Goal: Information Seeking & Learning: Learn about a topic

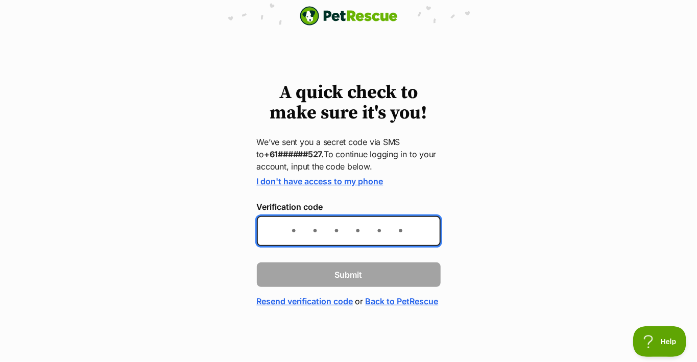
click at [304, 229] on input "Verification code" at bounding box center [349, 231] width 184 height 30
type input "094684"
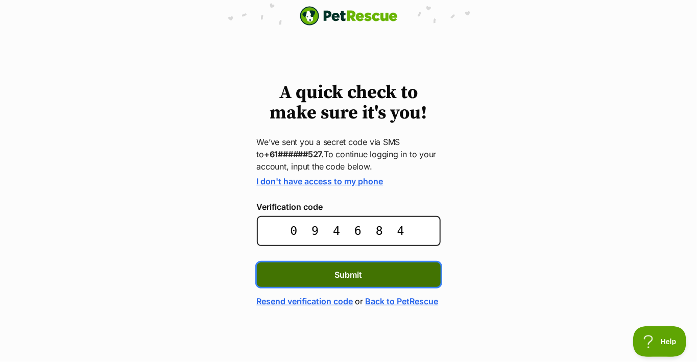
click at [366, 268] on button "Submit" at bounding box center [349, 275] width 184 height 25
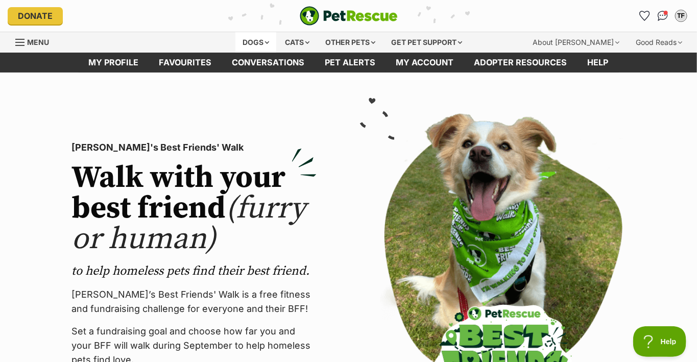
click at [250, 40] on div "Dogs" at bounding box center [256, 42] width 41 height 20
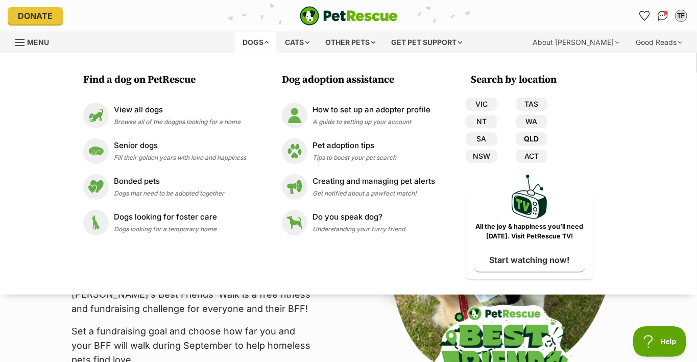
click at [529, 137] on link "QLD" at bounding box center [532, 138] width 32 height 13
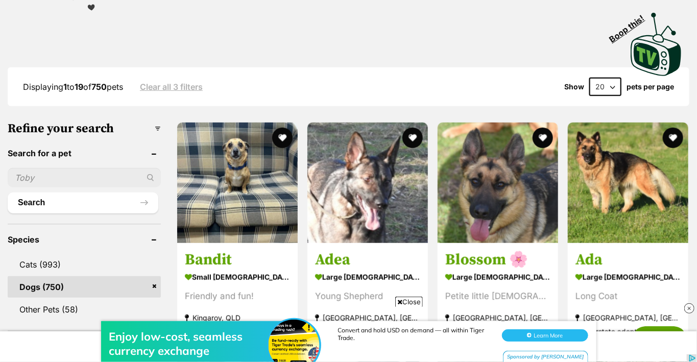
scroll to position [204, 0]
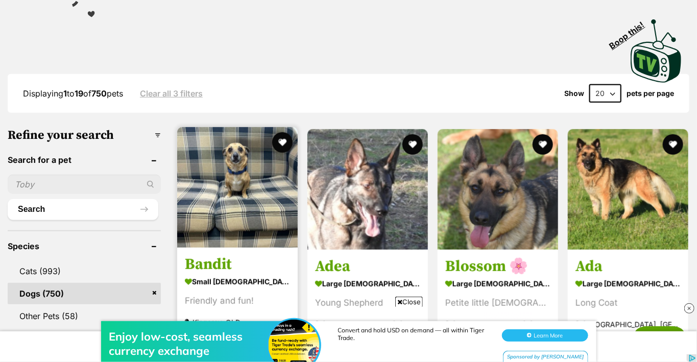
click at [241, 177] on img at bounding box center [237, 187] width 121 height 121
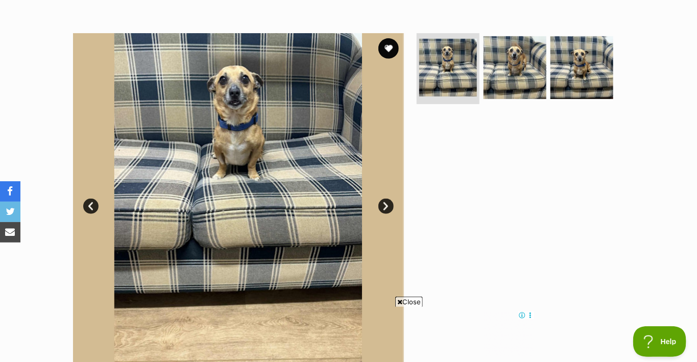
scroll to position [153, 0]
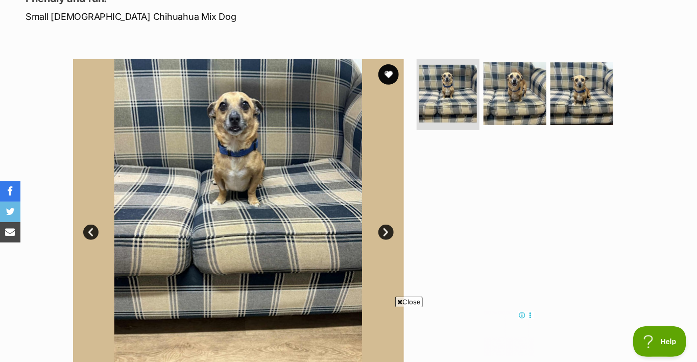
click at [386, 232] on link "Next" at bounding box center [386, 232] width 15 height 15
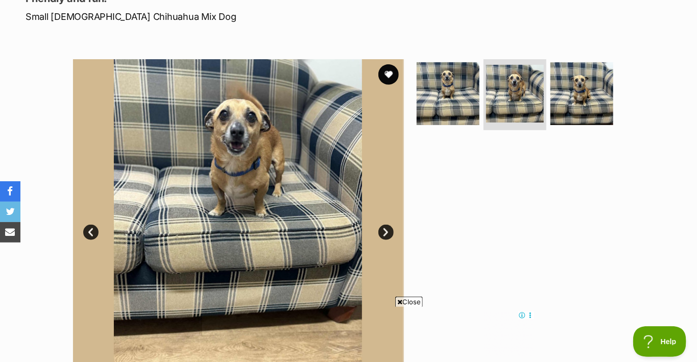
click at [386, 232] on link "Next" at bounding box center [386, 232] width 15 height 15
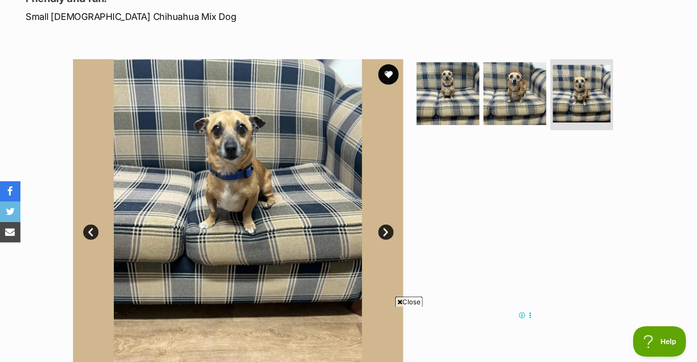
click at [386, 232] on link "Next" at bounding box center [386, 232] width 15 height 15
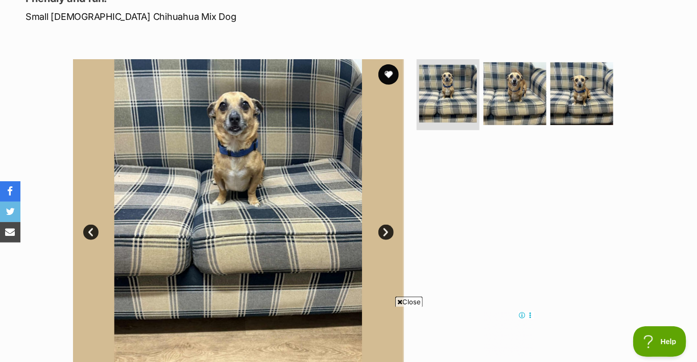
scroll to position [0, 0]
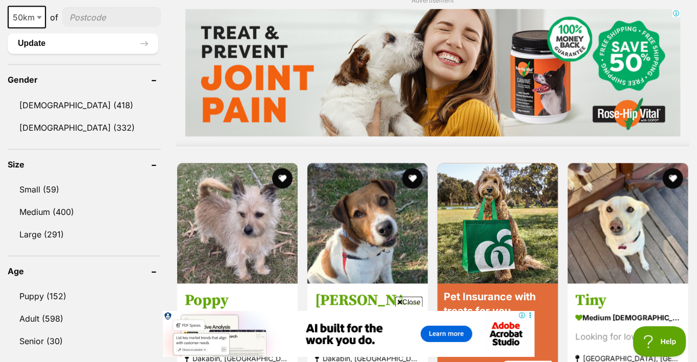
scroll to position [920, 0]
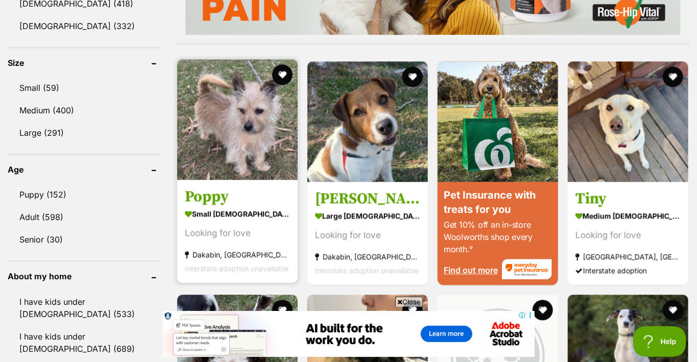
click at [208, 198] on h3 "Poppy" at bounding box center [237, 196] width 105 height 19
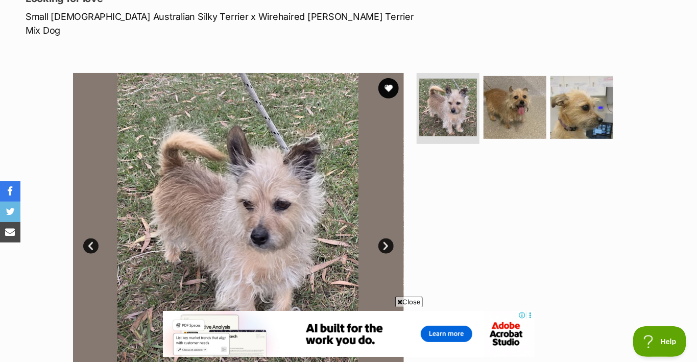
click at [383, 239] on link "Next" at bounding box center [386, 246] width 15 height 15
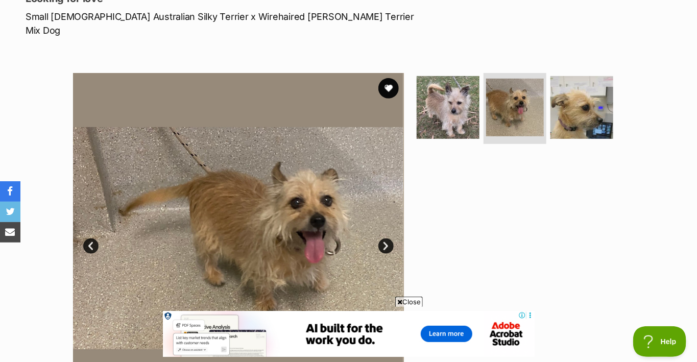
click at [384, 239] on link "Next" at bounding box center [386, 246] width 15 height 15
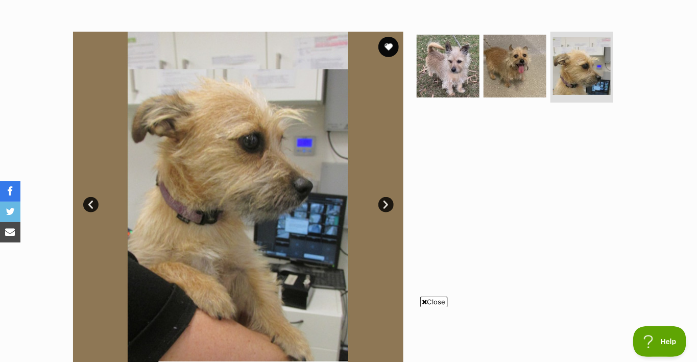
scroll to position [153, 0]
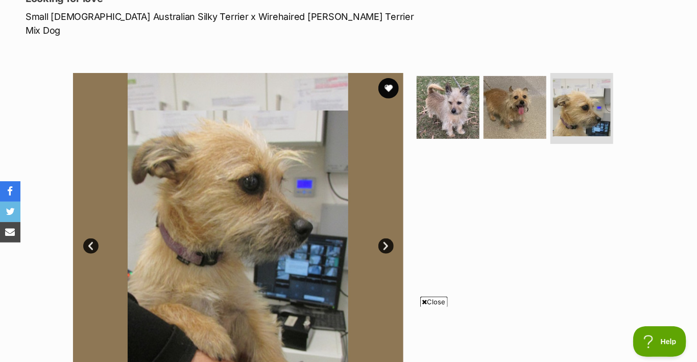
click at [387, 239] on link "Next" at bounding box center [386, 246] width 15 height 15
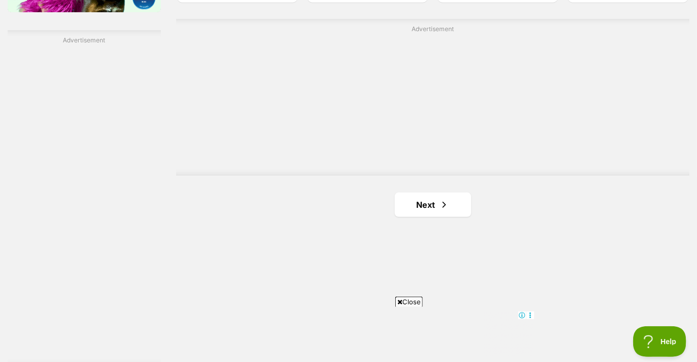
scroll to position [1885, 0]
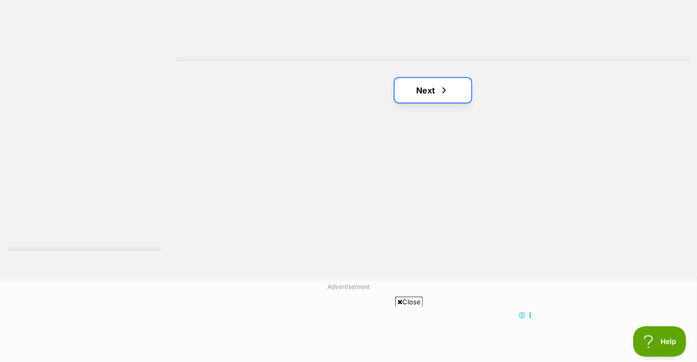
click at [420, 90] on link "Next" at bounding box center [433, 90] width 77 height 25
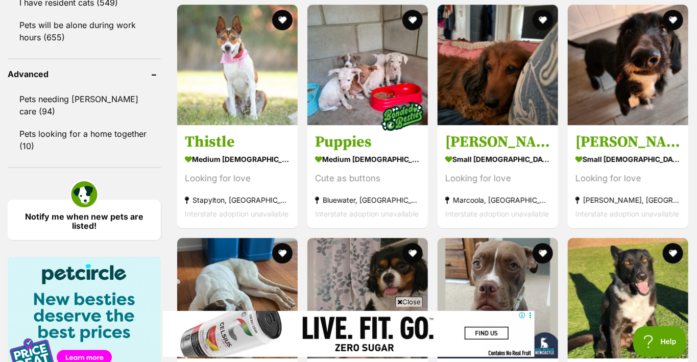
scroll to position [1328, 0]
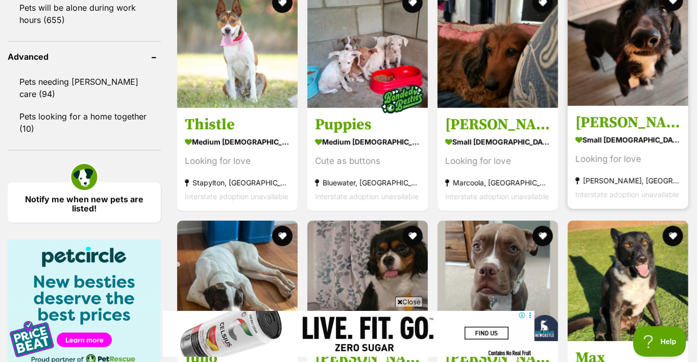
click at [592, 118] on h3 "[PERSON_NAME]" at bounding box center [628, 122] width 105 height 19
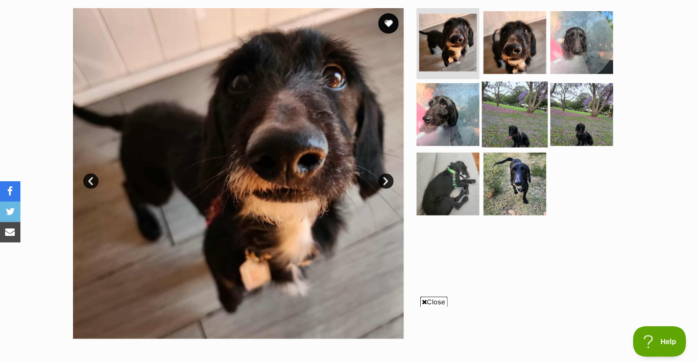
click at [517, 131] on img at bounding box center [515, 115] width 66 height 66
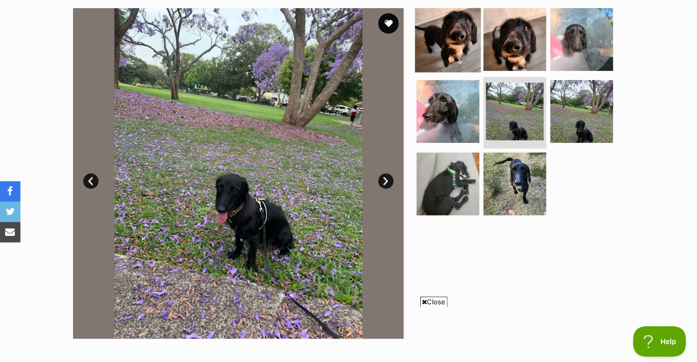
click at [463, 44] on img at bounding box center [448, 39] width 66 height 66
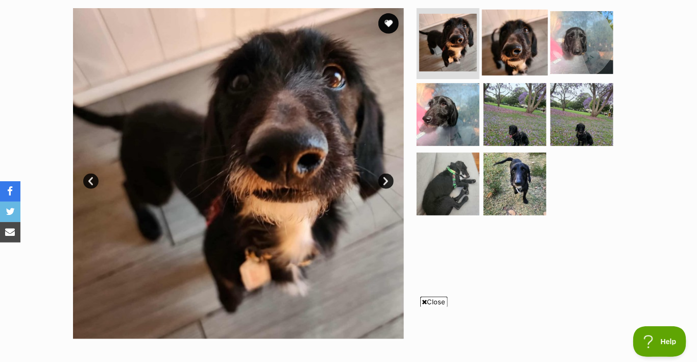
click at [517, 44] on img at bounding box center [515, 42] width 66 height 66
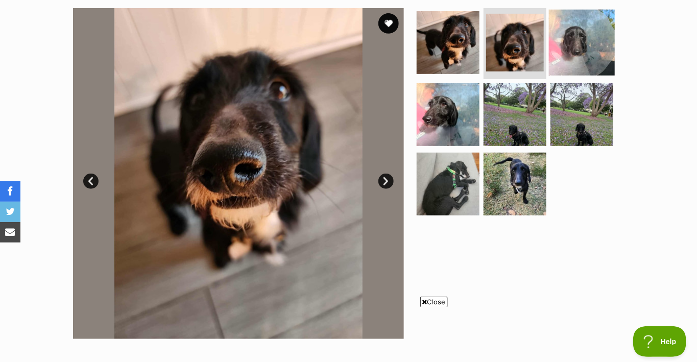
click at [575, 43] on img at bounding box center [582, 42] width 66 height 66
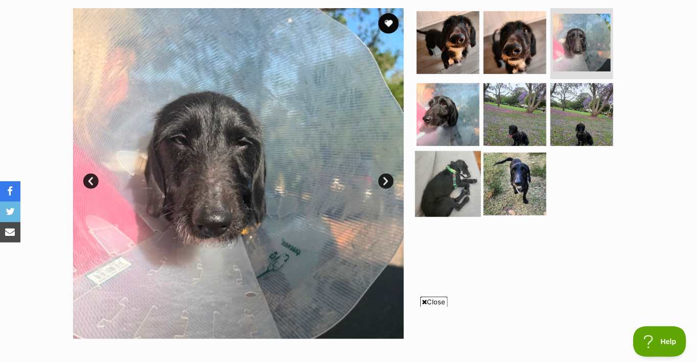
click at [462, 186] on img at bounding box center [448, 184] width 66 height 66
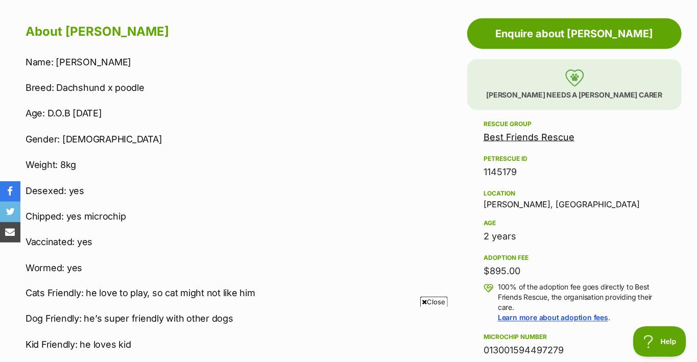
scroll to position [562, 0]
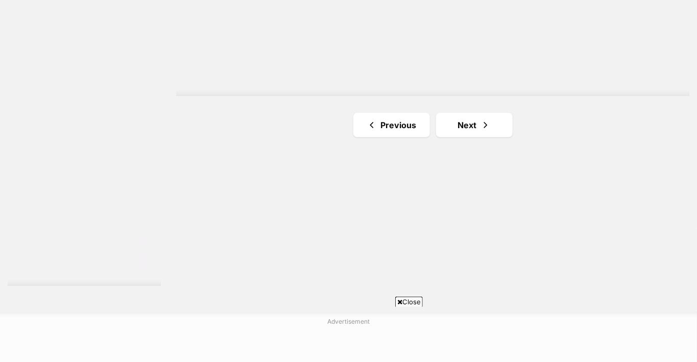
scroll to position [1885, 0]
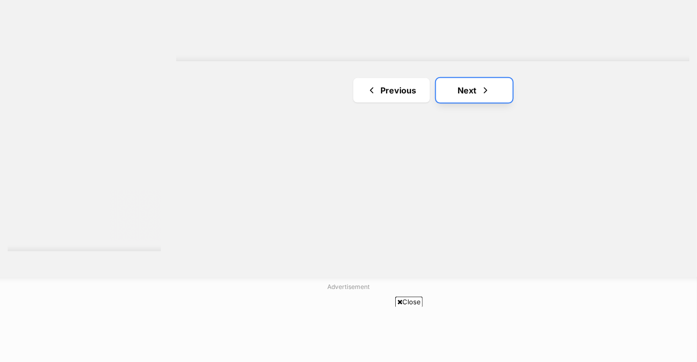
click at [459, 82] on link "Next" at bounding box center [474, 90] width 77 height 25
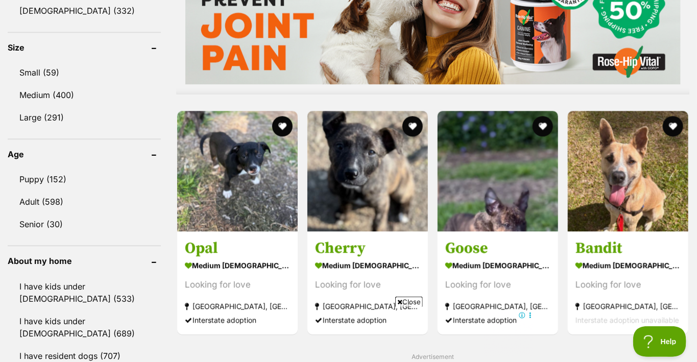
scroll to position [920, 0]
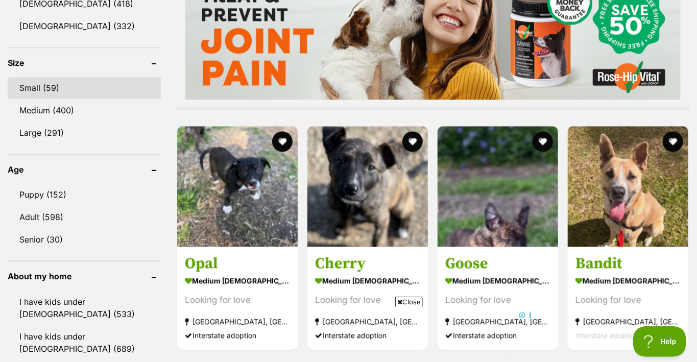
click at [33, 84] on link "Small (59)" at bounding box center [84, 87] width 153 height 21
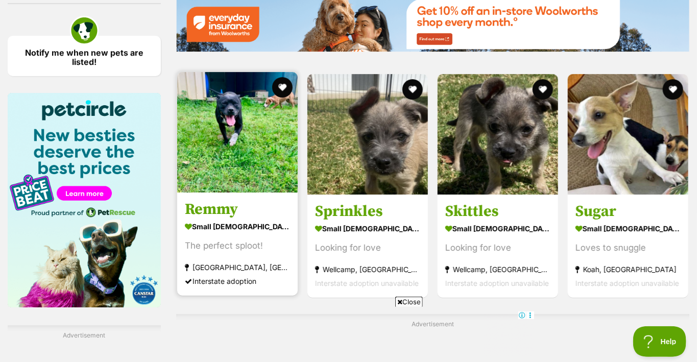
scroll to position [1533, 0]
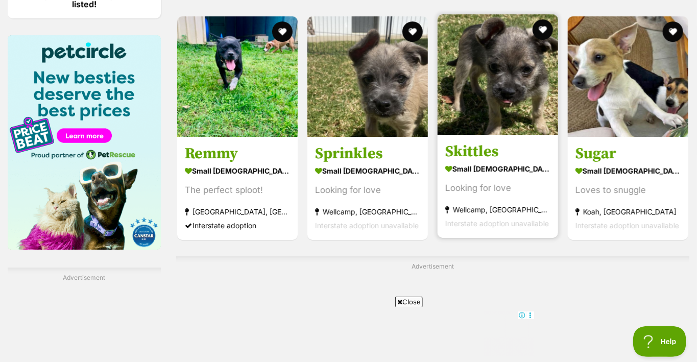
click at [460, 146] on h3 "Skittles" at bounding box center [497, 151] width 105 height 19
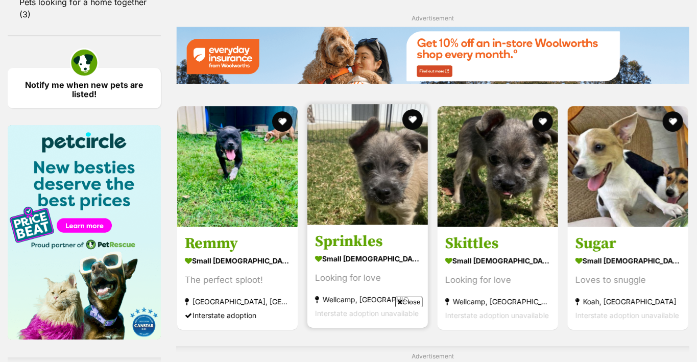
scroll to position [1545, 0]
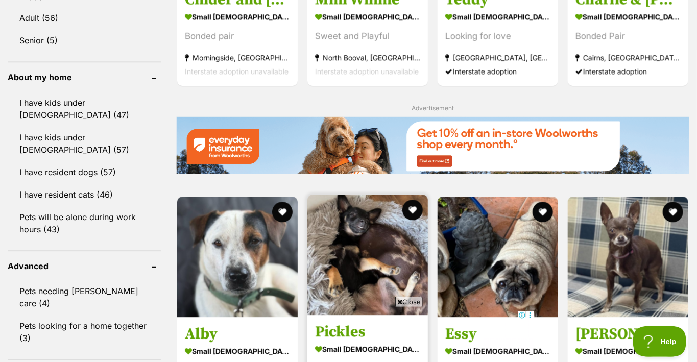
scroll to position [1226, 0]
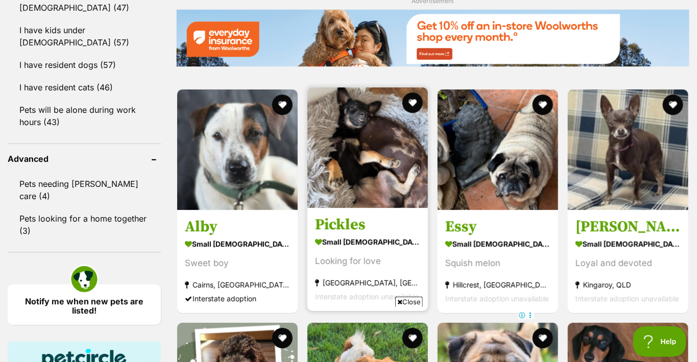
click at [387, 167] on img at bounding box center [368, 147] width 121 height 121
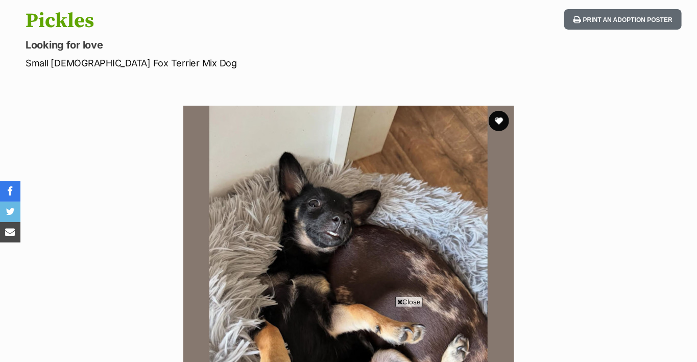
scroll to position [102, 0]
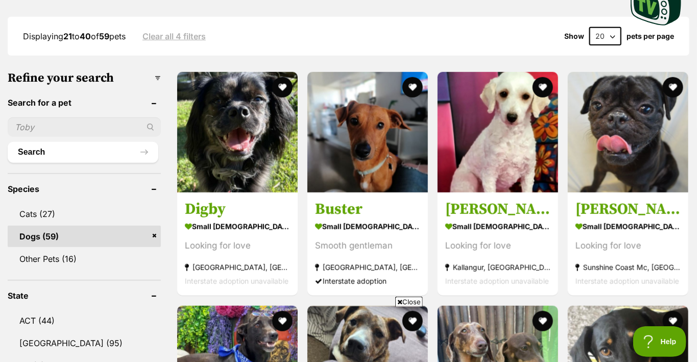
scroll to position [255, 0]
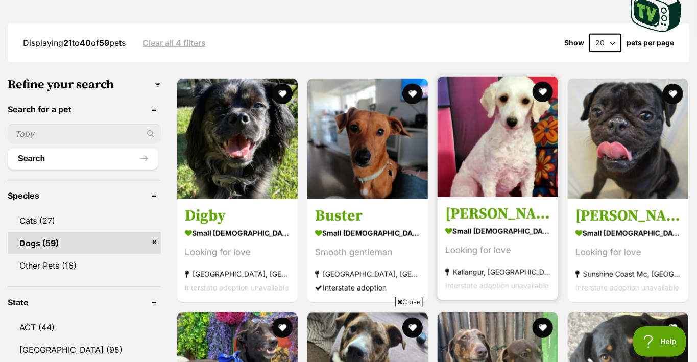
click at [483, 229] on strong "small female Dog" at bounding box center [497, 231] width 105 height 15
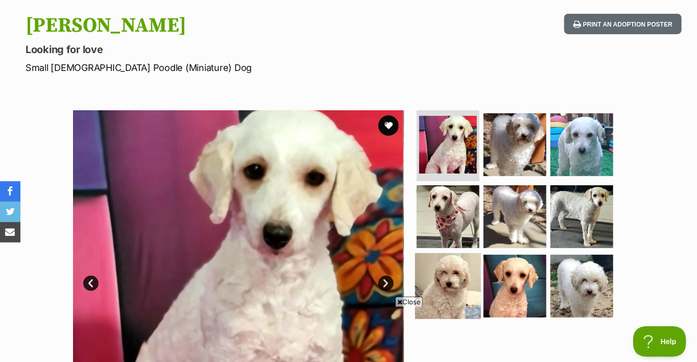
click at [440, 276] on img at bounding box center [448, 286] width 66 height 66
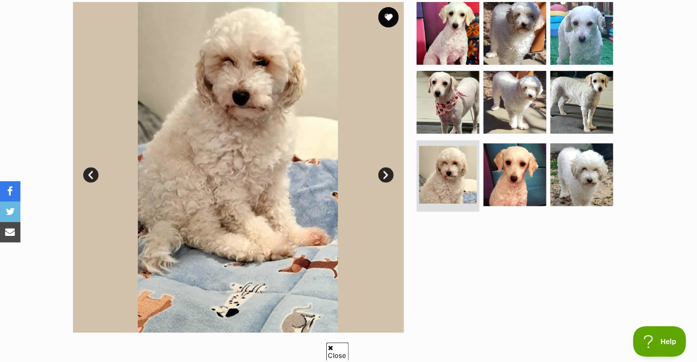
scroll to position [204, 0]
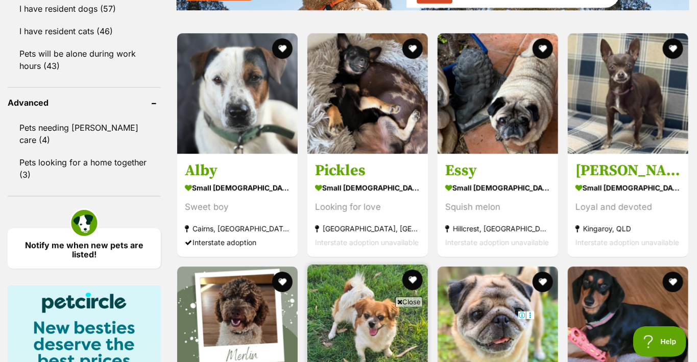
scroll to position [1277, 0]
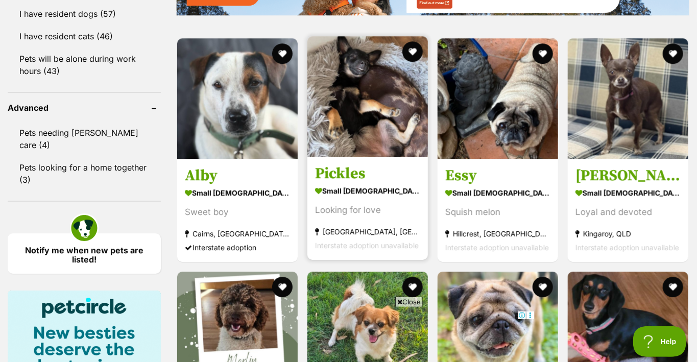
click at [352, 172] on h3 "Pickles" at bounding box center [367, 173] width 105 height 19
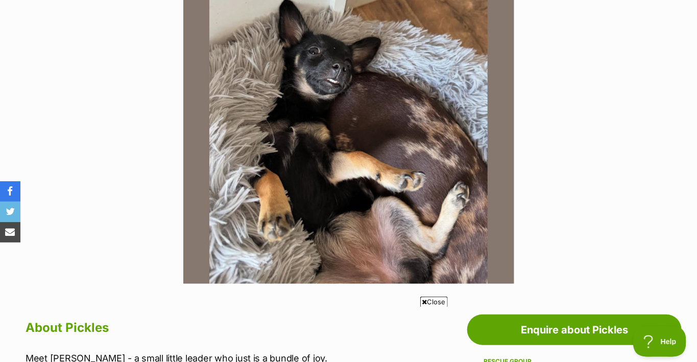
scroll to position [255, 0]
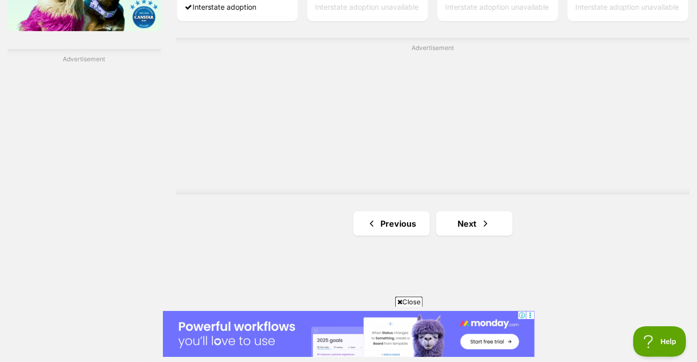
scroll to position [1795, 0]
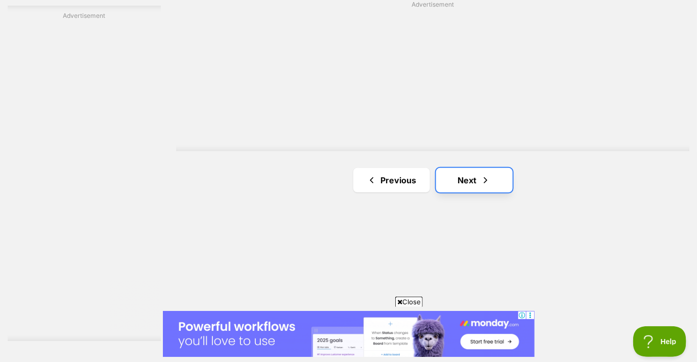
click at [460, 177] on link "Next" at bounding box center [474, 180] width 77 height 25
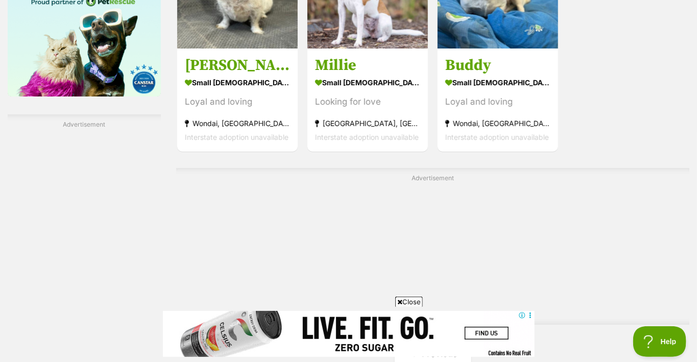
scroll to position [1533, 0]
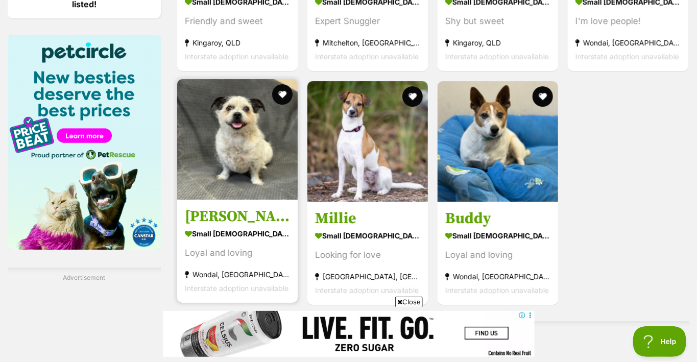
click at [242, 158] on img at bounding box center [237, 139] width 121 height 121
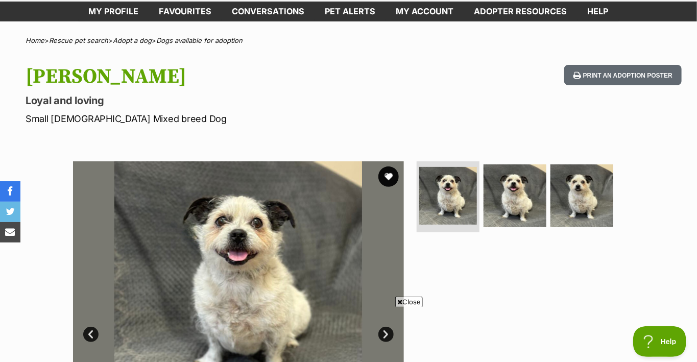
scroll to position [153, 0]
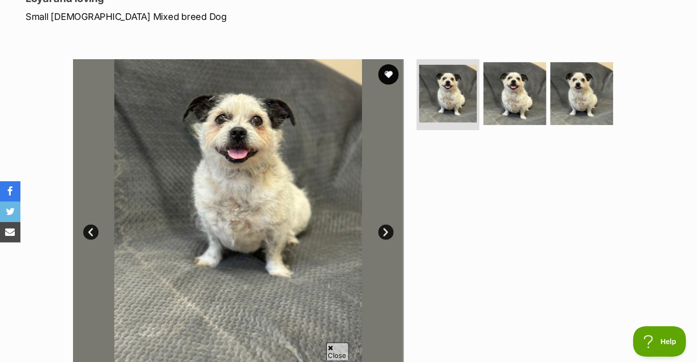
click at [385, 230] on link "Next" at bounding box center [386, 232] width 15 height 15
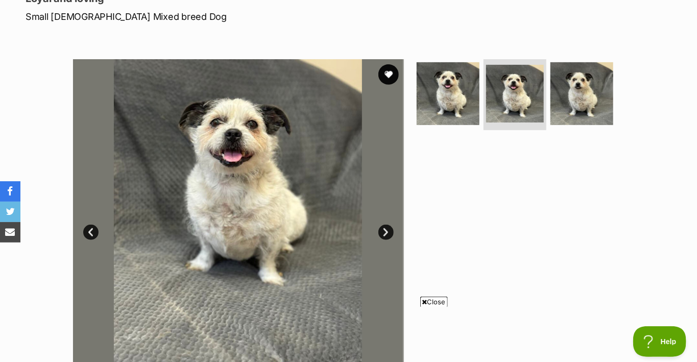
click at [385, 230] on link "Next" at bounding box center [386, 232] width 15 height 15
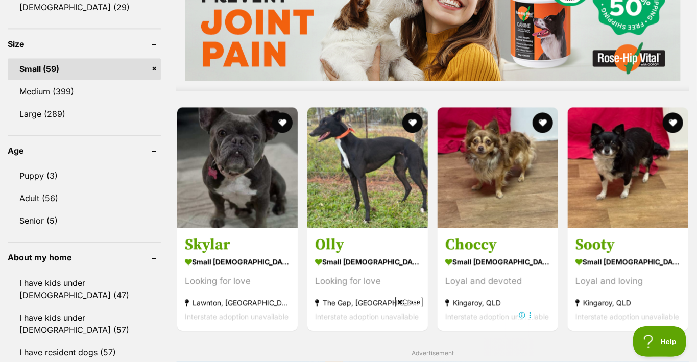
scroll to position [970, 0]
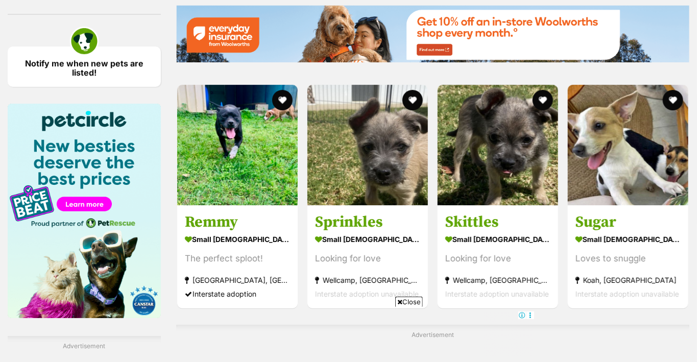
scroll to position [1494, 0]
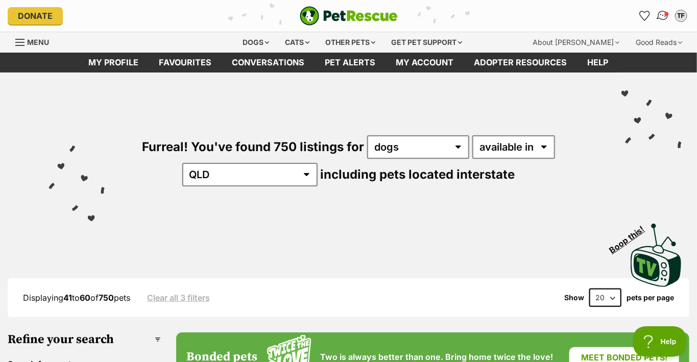
click at [664, 14] on img "Conversations" at bounding box center [663, 15] width 14 height 13
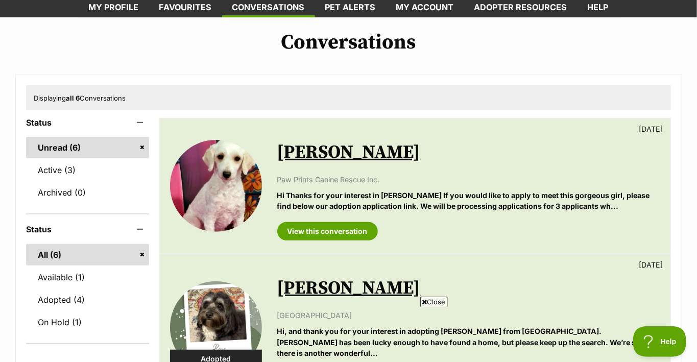
scroll to position [51, 0]
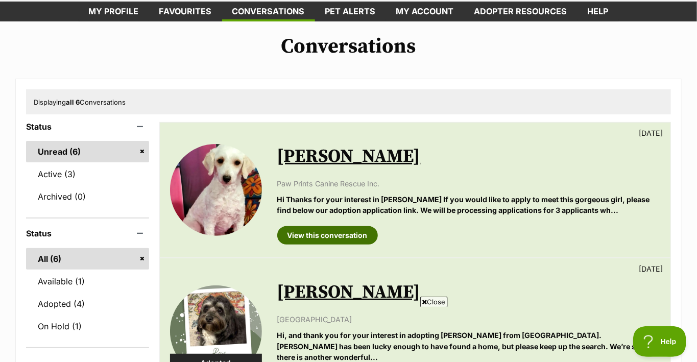
click at [338, 234] on link "View this conversation" at bounding box center [327, 235] width 101 height 18
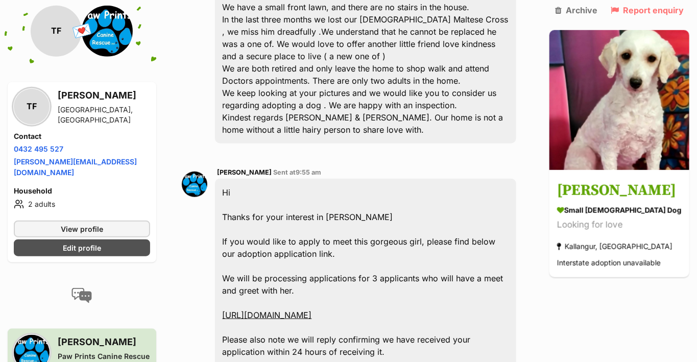
scroll to position [358, 0]
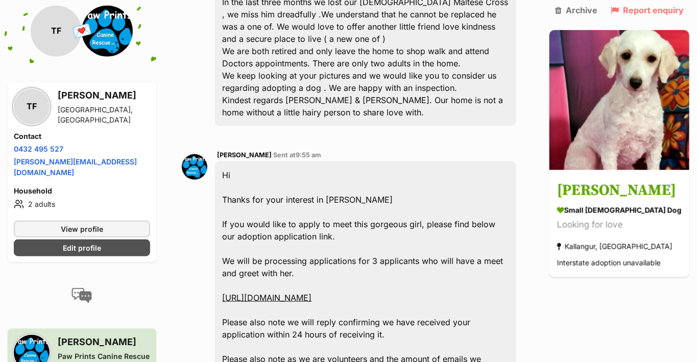
click at [312, 293] on link "[URL][DOMAIN_NAME]" at bounding box center [267, 298] width 89 height 10
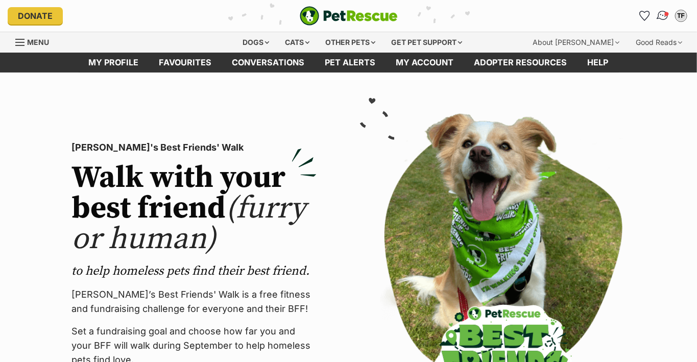
click at [665, 13] on img "Conversations" at bounding box center [663, 15] width 14 height 13
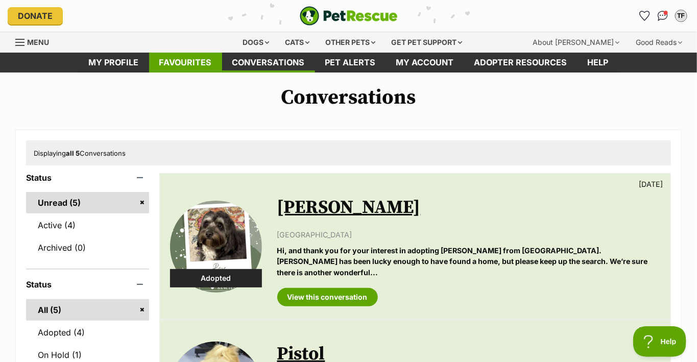
click at [181, 59] on link "Favourites" at bounding box center [185, 63] width 73 height 20
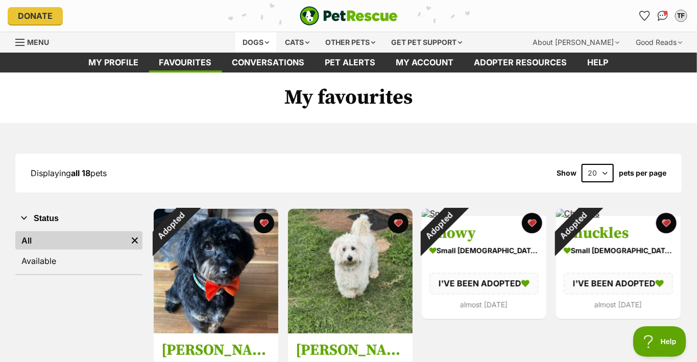
click at [250, 39] on div "Dogs" at bounding box center [256, 42] width 41 height 20
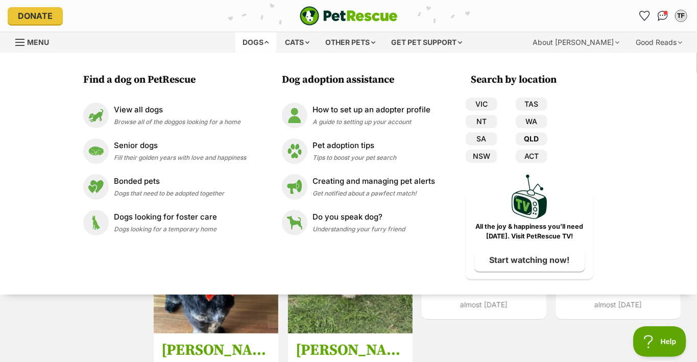
click at [532, 136] on link "QLD" at bounding box center [532, 138] width 32 height 13
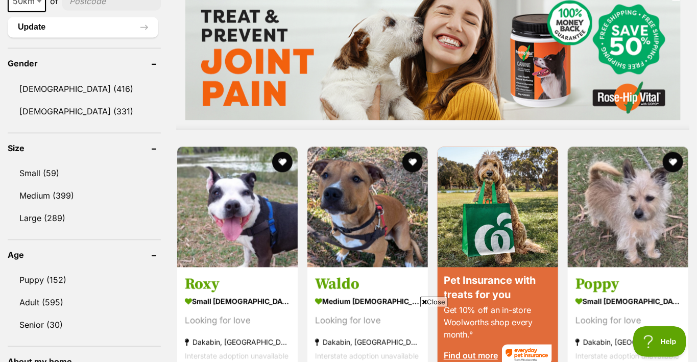
scroll to position [817, 0]
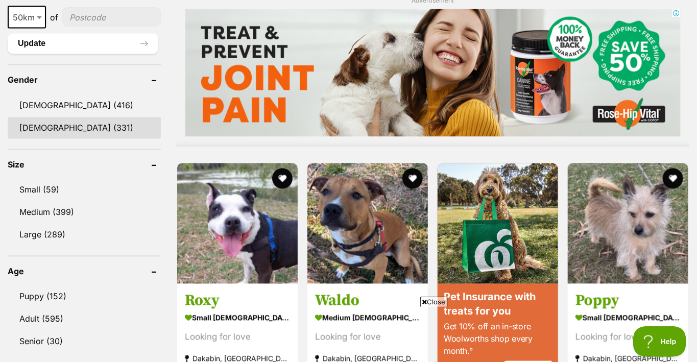
click at [44, 121] on link "[DEMOGRAPHIC_DATA] (331)" at bounding box center [84, 128] width 153 height 21
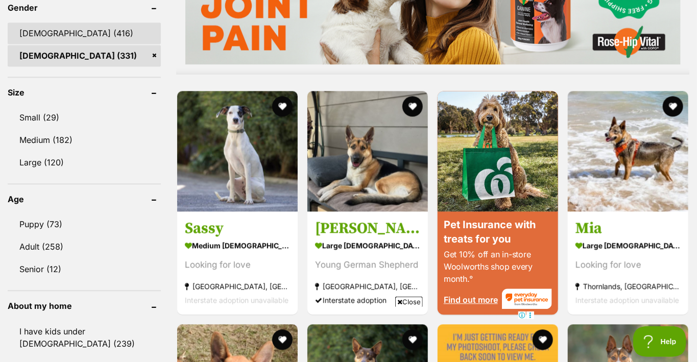
scroll to position [869, 0]
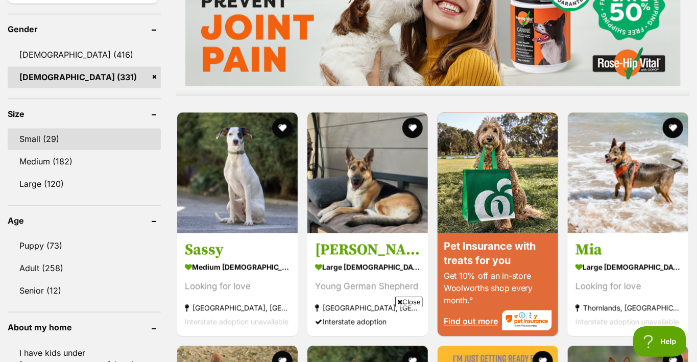
click at [41, 135] on link "Small (29)" at bounding box center [84, 138] width 153 height 21
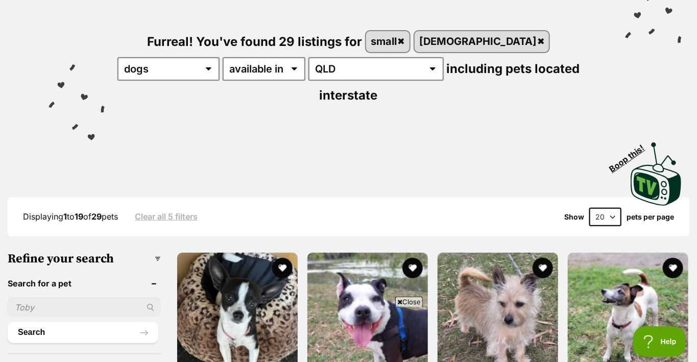
scroll to position [102, 0]
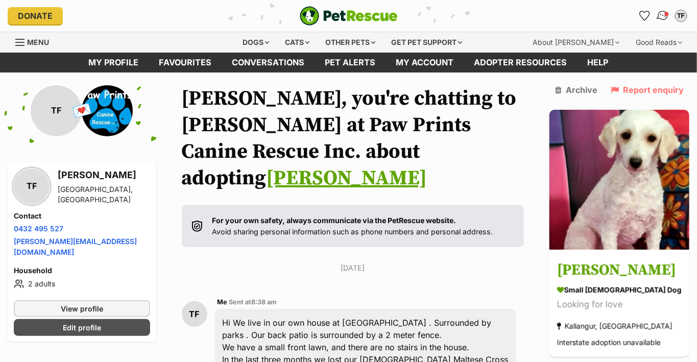
click at [663, 13] on img "Conversations" at bounding box center [663, 15] width 14 height 13
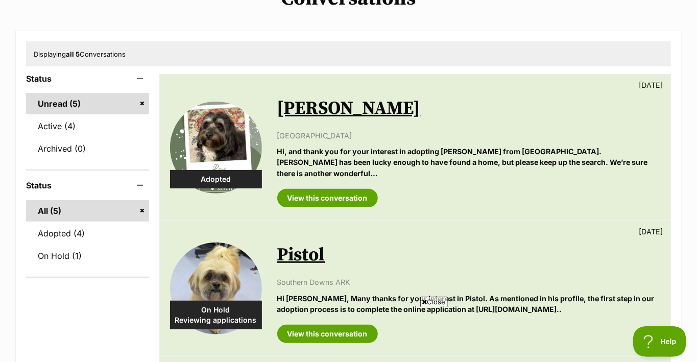
scroll to position [102, 0]
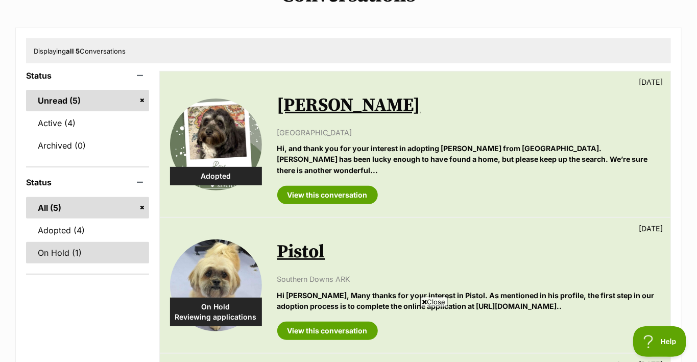
click at [55, 251] on link "On Hold (1)" at bounding box center [87, 252] width 123 height 21
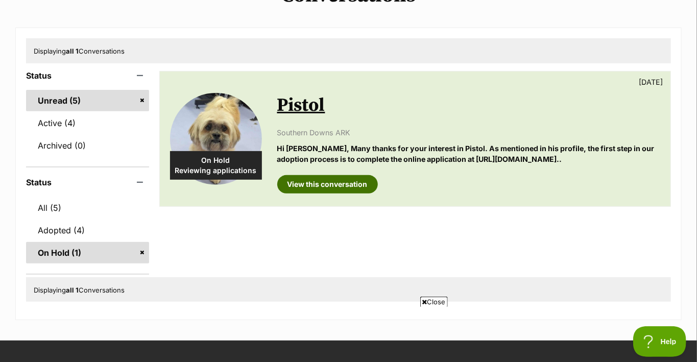
click at [321, 183] on link "View this conversation" at bounding box center [327, 184] width 101 height 18
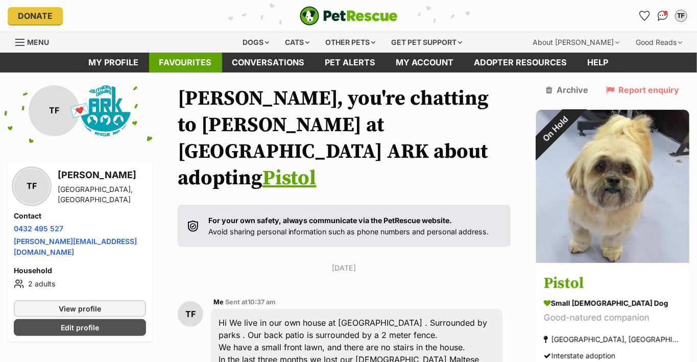
click at [198, 60] on link "Favourites" at bounding box center [185, 63] width 73 height 20
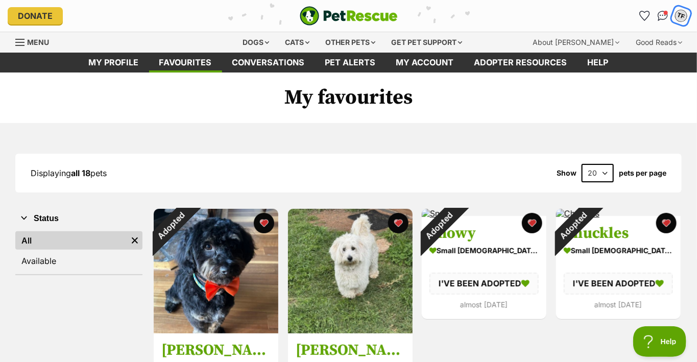
click at [679, 13] on div "TF" at bounding box center [681, 15] width 13 height 13
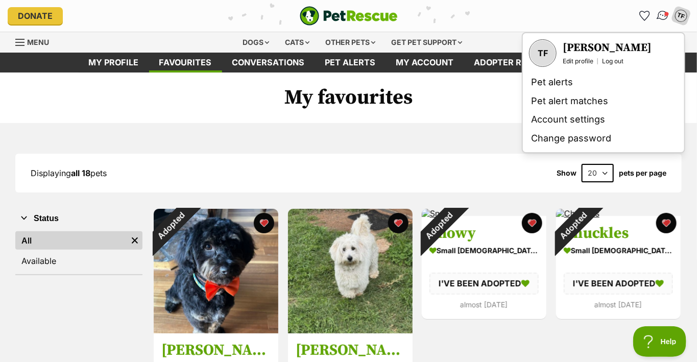
click at [659, 14] on img "Conversations" at bounding box center [663, 15] width 14 height 13
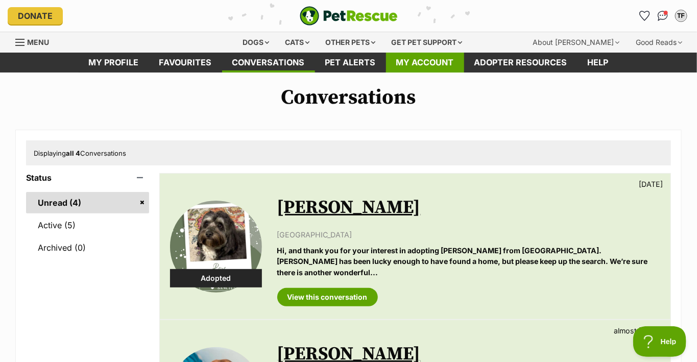
click at [429, 60] on link "My account" at bounding box center [425, 63] width 78 height 20
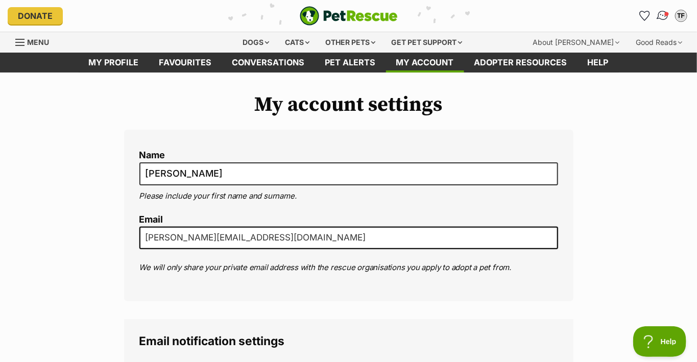
click at [663, 16] on img "Conversations" at bounding box center [663, 15] width 14 height 13
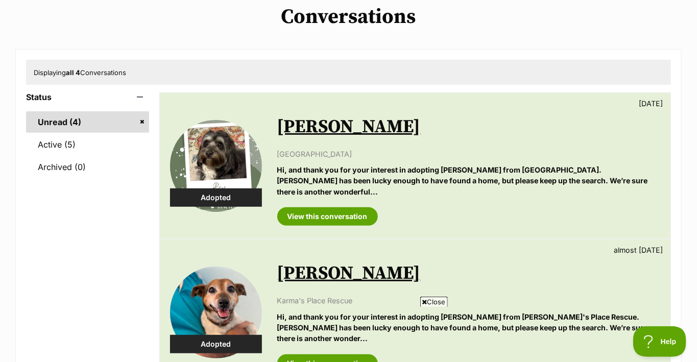
scroll to position [102, 0]
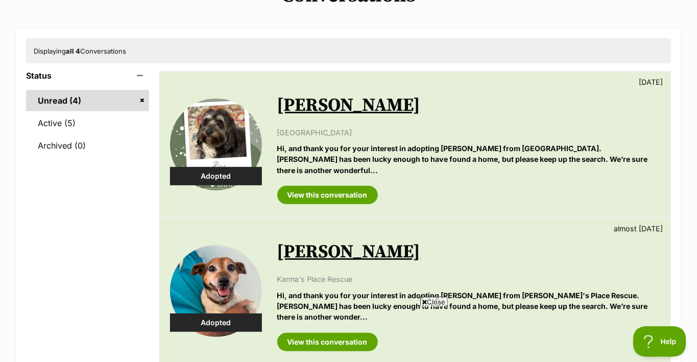
click at [55, 99] on link "Unread (4)" at bounding box center [87, 100] width 123 height 21
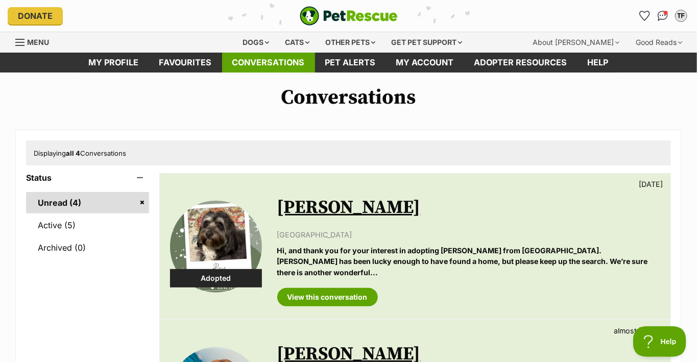
click at [276, 61] on link "Conversations" at bounding box center [268, 63] width 93 height 20
click at [250, 39] on div "Dogs" at bounding box center [256, 42] width 41 height 20
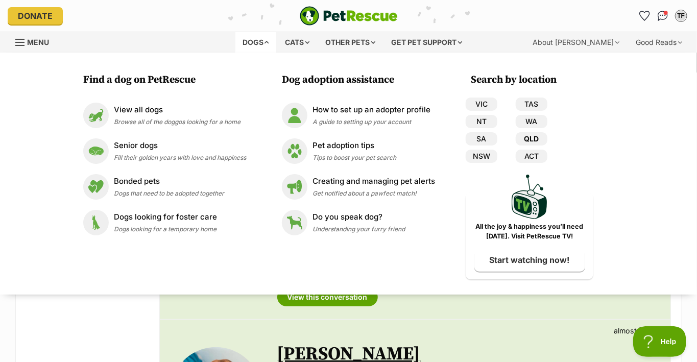
click at [531, 135] on link "QLD" at bounding box center [532, 138] width 32 height 13
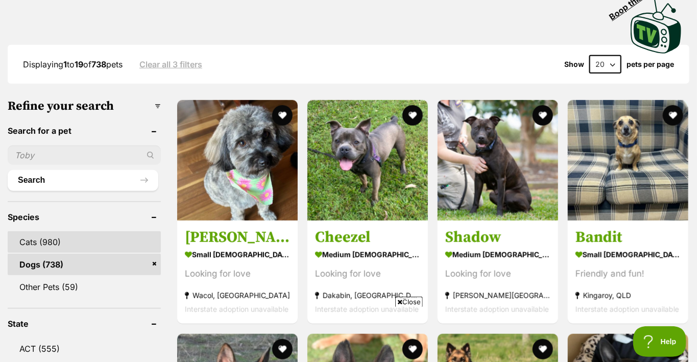
scroll to position [307, 0]
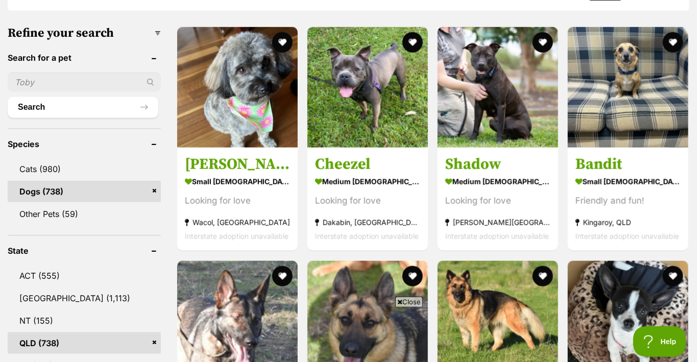
click at [30, 187] on link "Dogs (738)" at bounding box center [84, 191] width 153 height 21
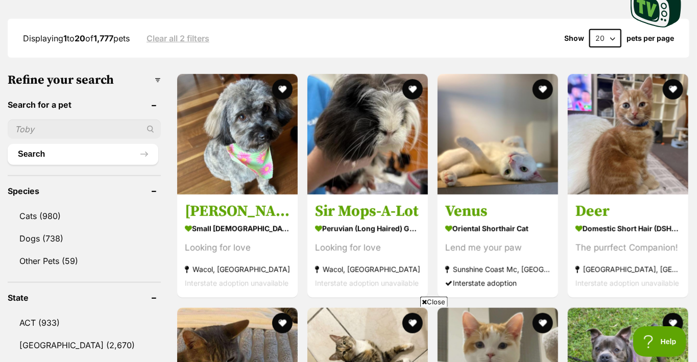
scroll to position [255, 0]
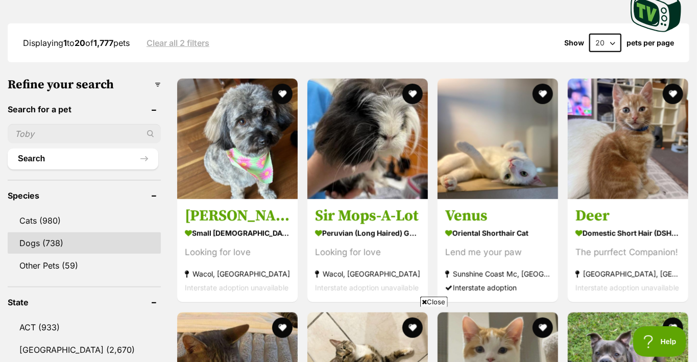
click at [30, 239] on link "Dogs (738)" at bounding box center [84, 242] width 153 height 21
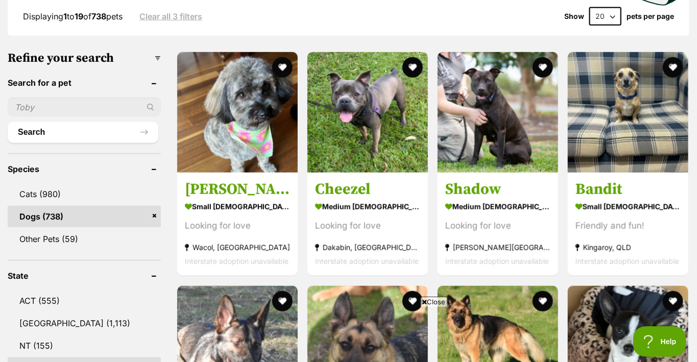
scroll to position [255, 0]
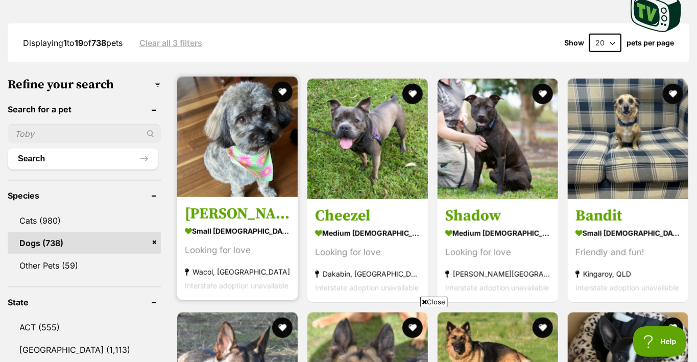
click at [209, 210] on h3 "[PERSON_NAME]" at bounding box center [237, 214] width 105 height 19
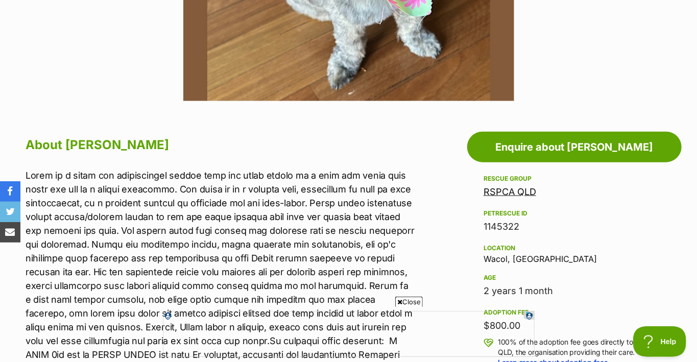
scroll to position [460, 0]
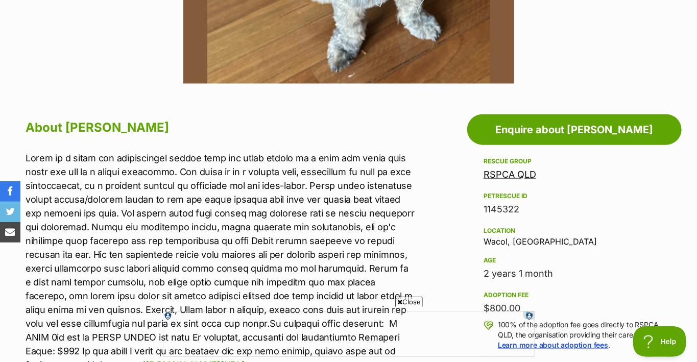
click at [510, 172] on link "RSPCA QLD" at bounding box center [510, 174] width 53 height 11
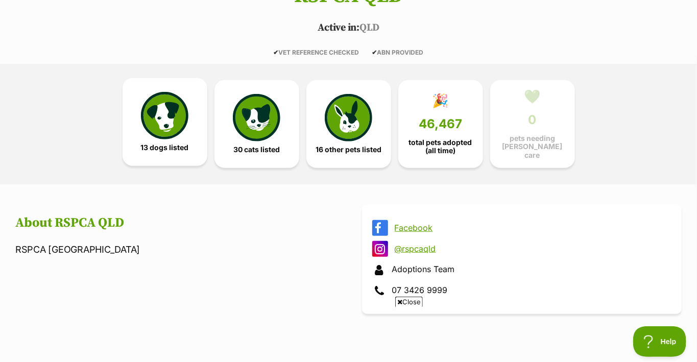
click at [160, 116] on img at bounding box center [164, 115] width 47 height 47
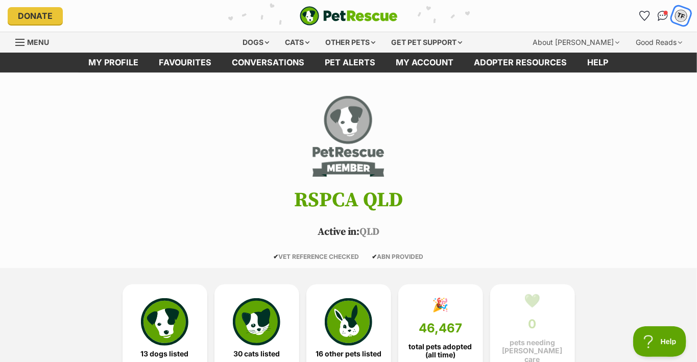
click at [679, 16] on div "TF" at bounding box center [681, 15] width 13 height 13
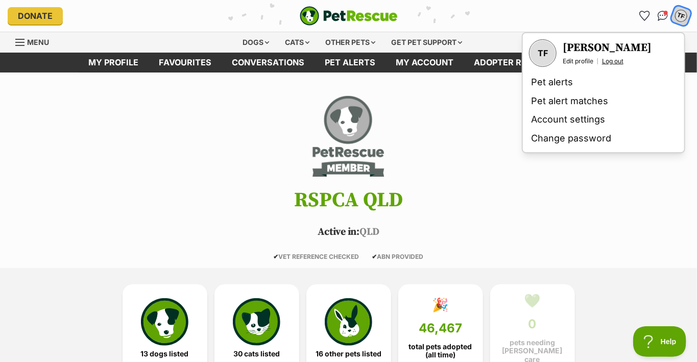
click at [612, 60] on link "Log out" at bounding box center [612, 61] width 21 height 8
